Goal: Complete application form

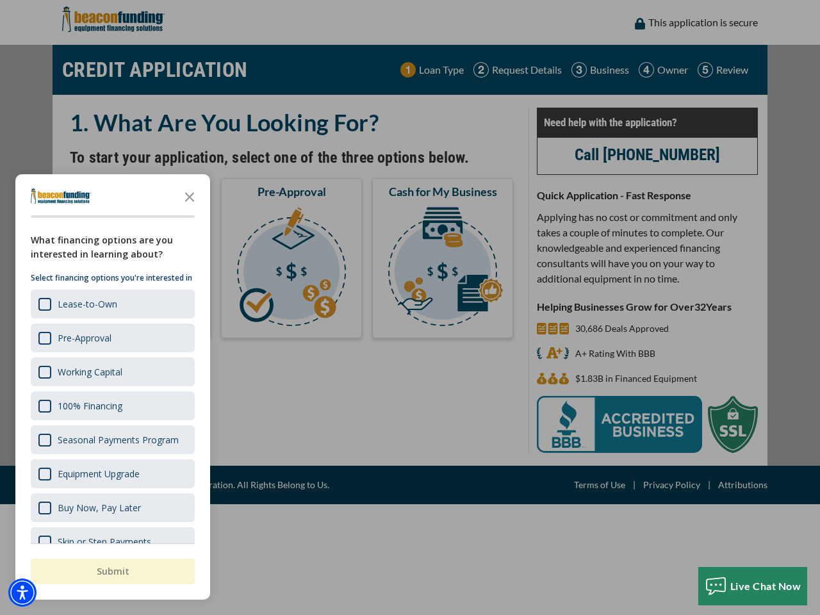
click at [410, 307] on div "button" at bounding box center [410, 307] width 820 height 615
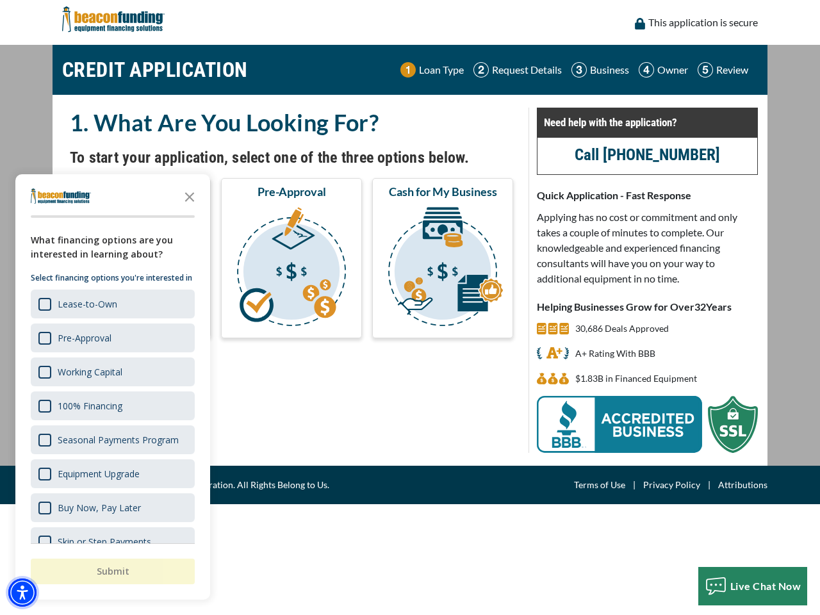
click at [22, 592] on img "Accessibility Menu" at bounding box center [22, 592] width 28 height 28
click at [410, 307] on body "Skip to main content Enable accessibility for low vision Open the accessibility…" at bounding box center [410, 307] width 820 height 615
click at [190, 196] on body "Skip to main content Enable accessibility for low vision Open the accessibility…" at bounding box center [410, 307] width 820 height 615
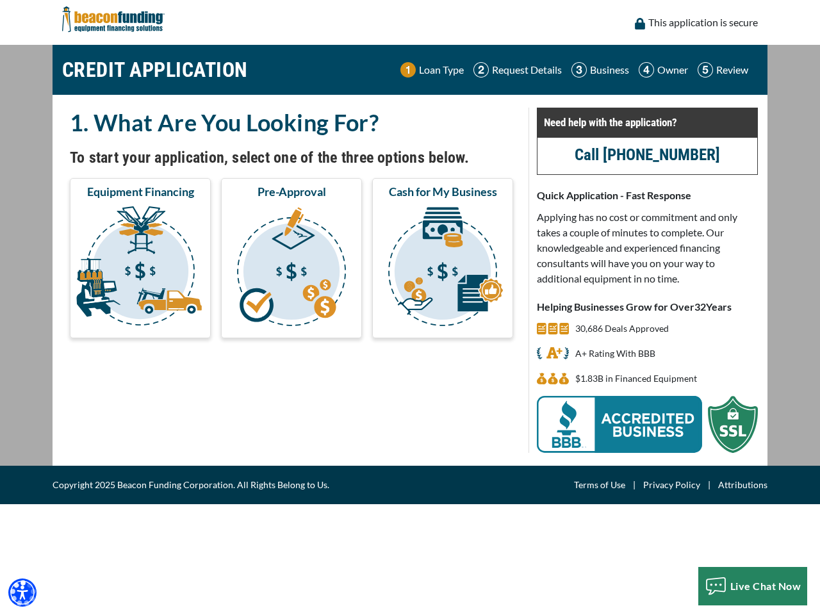
click at [111, 303] on body "Skip to main content Enable accessibility for low vision Open the accessibility…" at bounding box center [410, 307] width 820 height 615
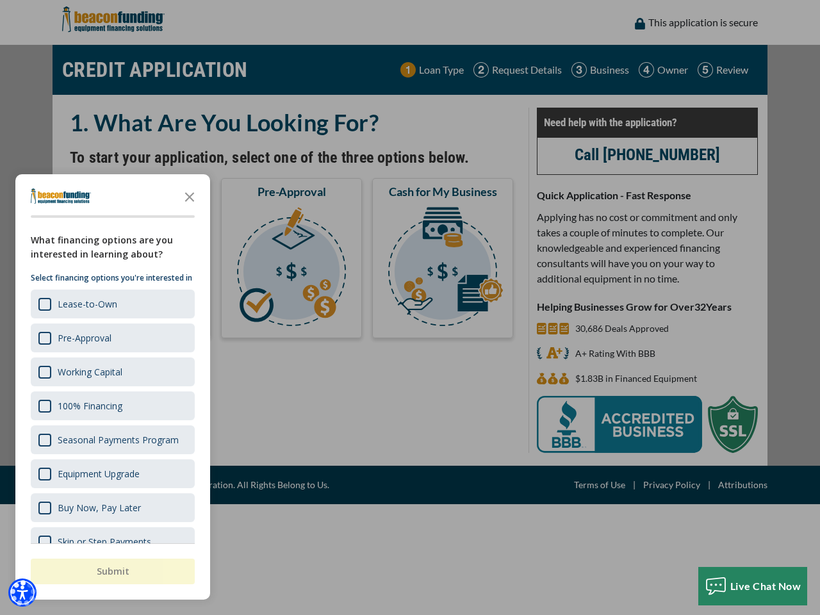
click at [111, 337] on body "Skip to main content Enable accessibility for low vision Open the accessibility…" at bounding box center [410, 307] width 820 height 615
click at [111, 371] on body "Skip to main content Enable accessibility for low vision Open the accessibility…" at bounding box center [410, 307] width 820 height 615
click at [111, 405] on body "Skip to main content Enable accessibility for low vision Open the accessibility…" at bounding box center [410, 307] width 820 height 615
click at [111, 439] on body "Skip to main content Enable accessibility for low vision Open the accessibility…" at bounding box center [410, 307] width 820 height 615
click at [111, 473] on body "Skip to main content Enable accessibility for low vision Open the accessibility…" at bounding box center [410, 307] width 820 height 615
